Goal: Check status: Check status

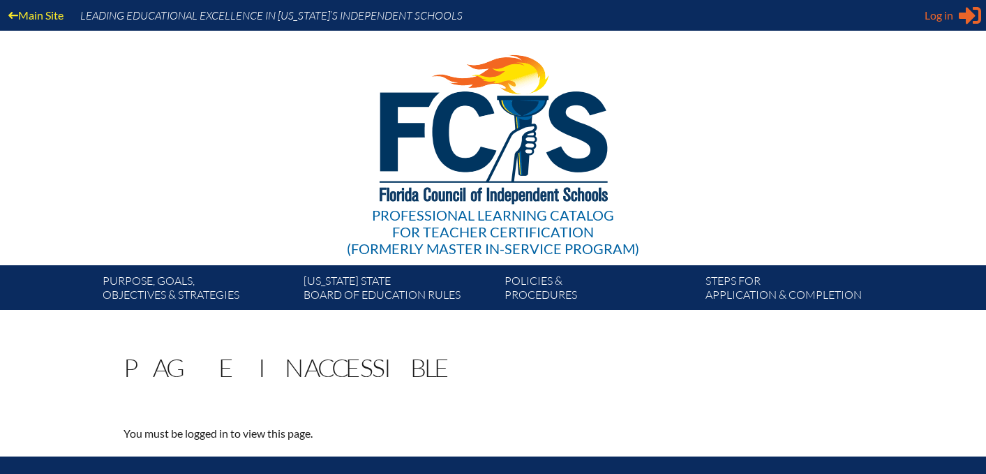
type input "[PERSON_NAME][EMAIL_ADDRESS][DOMAIN_NAME]"
click at [948, 13] on span "Log in" at bounding box center [939, 15] width 29 height 17
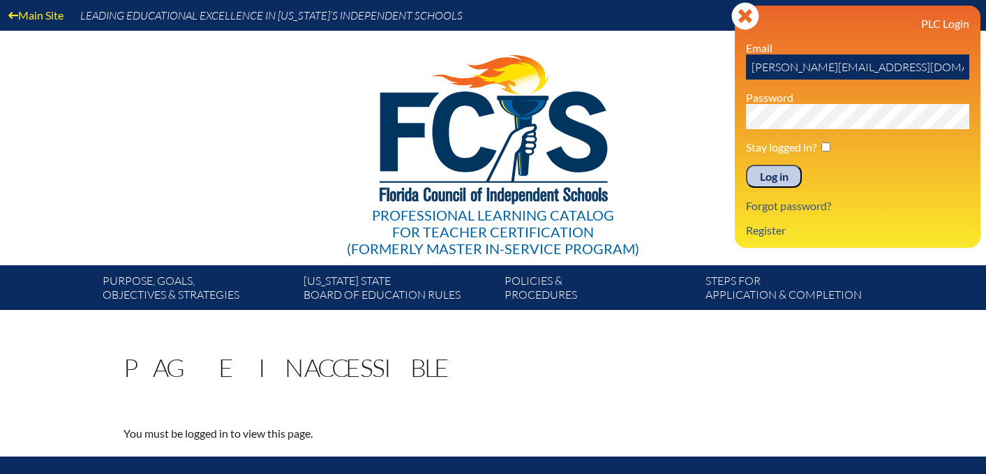
click at [779, 174] on input "Log in" at bounding box center [774, 177] width 56 height 24
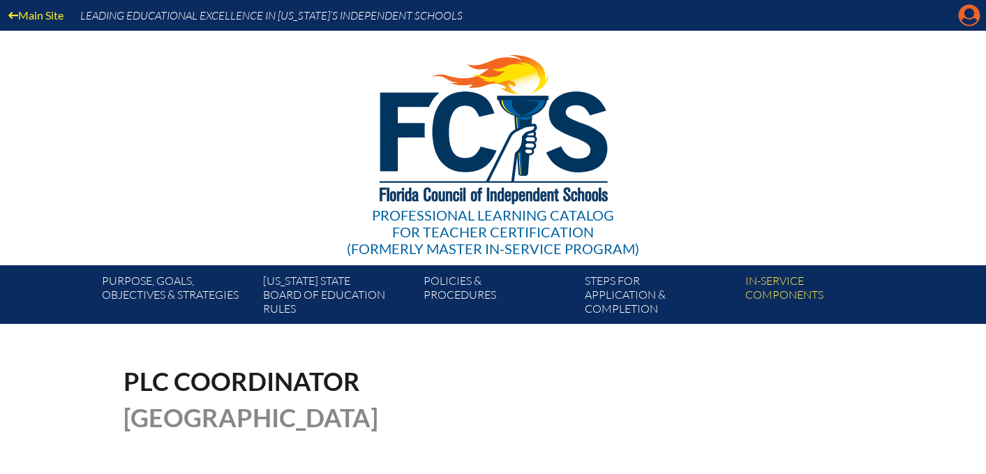
click at [967, 19] on icon at bounding box center [970, 16] width 22 height 22
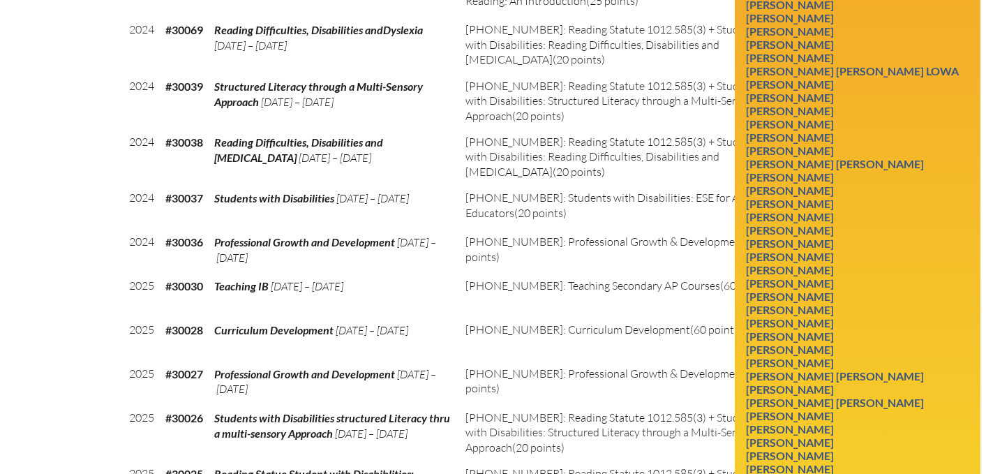
scroll to position [1376, 0]
click at [839, 345] on link "[PERSON_NAME]" at bounding box center [789, 335] width 99 height 19
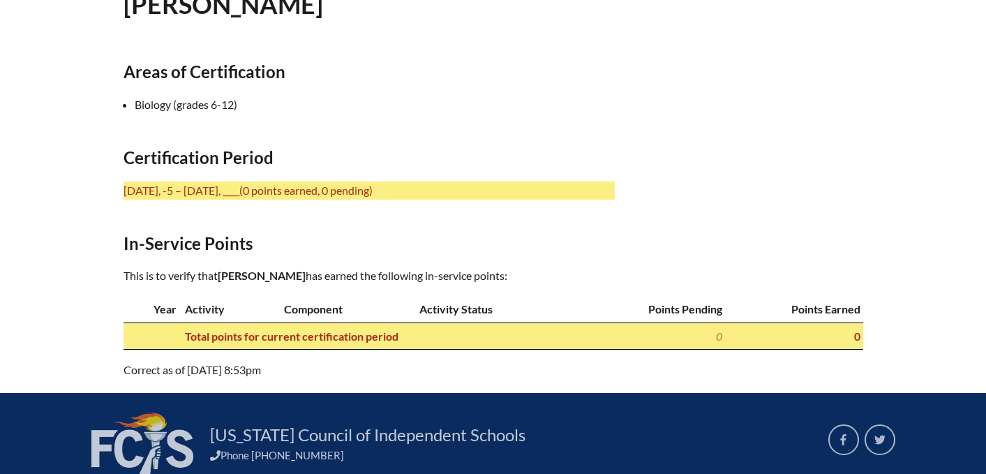
scroll to position [467, 0]
